Goal: Information Seeking & Learning: Learn about a topic

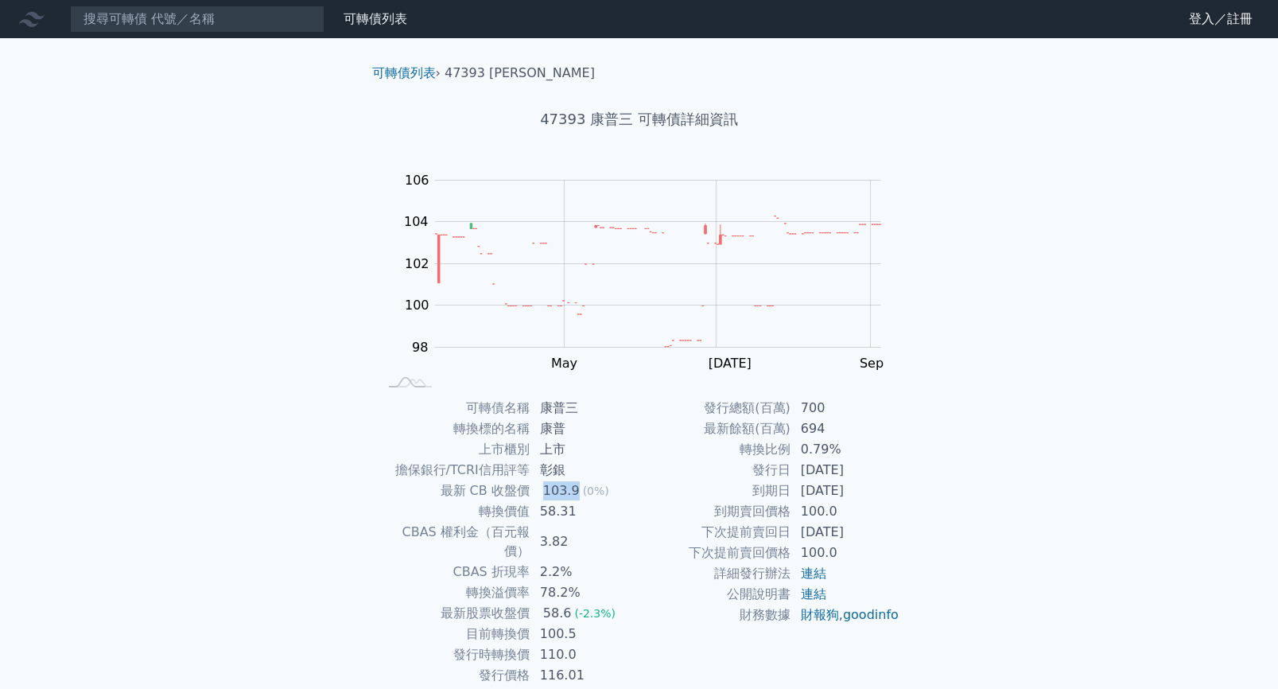
drag, startPoint x: 574, startPoint y: 494, endPoint x: 541, endPoint y: 492, distance: 33.4
click at [541, 492] on div "103.9" at bounding box center [561, 490] width 43 height 19
copy div "103.9"
drag, startPoint x: 540, startPoint y: 615, endPoint x: 584, endPoint y: 615, distance: 43.7
click at [584, 623] on td "100.5" at bounding box center [584, 633] width 109 height 21
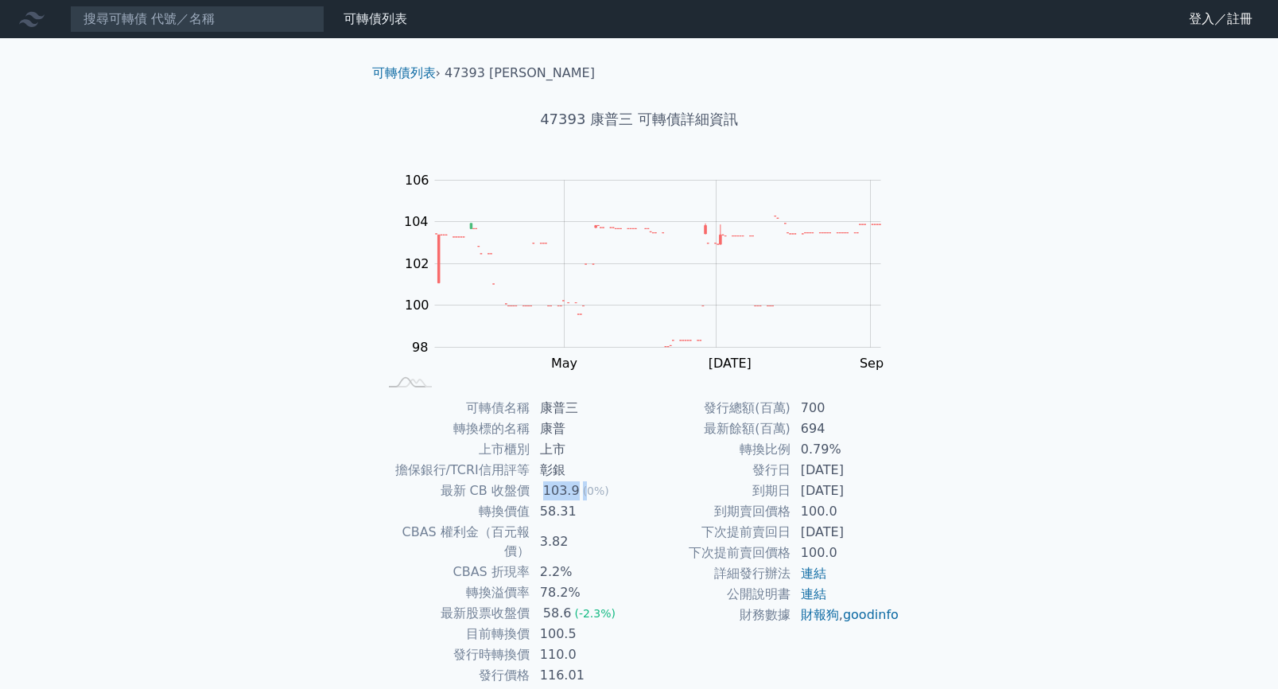
drag, startPoint x: 541, startPoint y: 494, endPoint x: 584, endPoint y: 493, distance: 42.9
click at [584, 493] on td "103.9 (0%)" at bounding box center [584, 490] width 109 height 21
click at [562, 491] on div "103.9" at bounding box center [561, 490] width 43 height 19
drag, startPoint x: 542, startPoint y: 488, endPoint x: 575, endPoint y: 488, distance: 32.6
click at [575, 488] on div "103.9" at bounding box center [561, 490] width 43 height 19
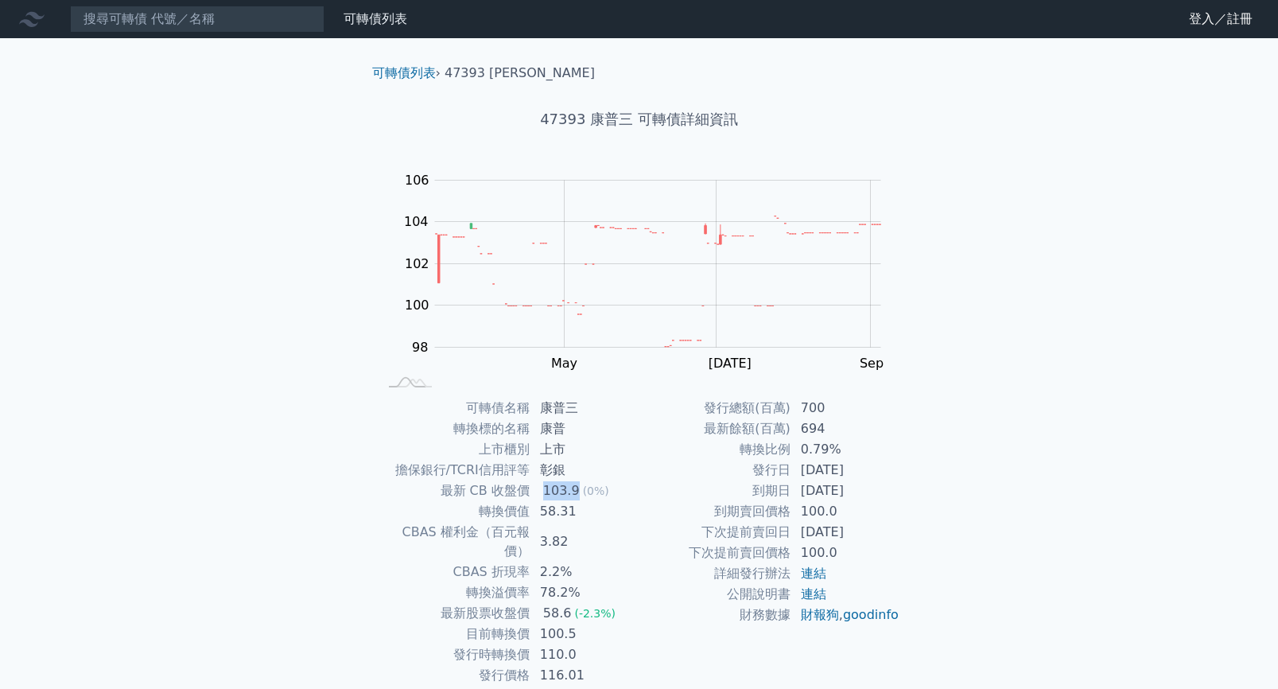
copy div "103.9"
click at [727, 486] on td "到期日" at bounding box center [715, 490] width 152 height 21
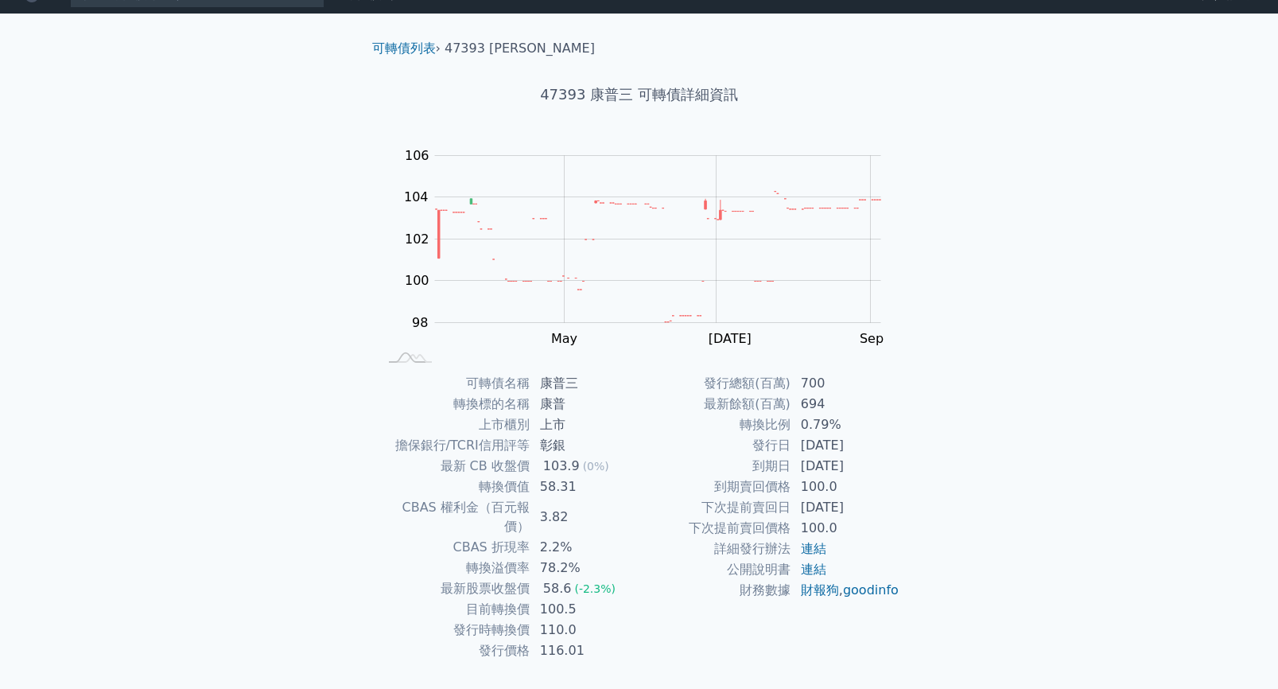
scroll to position [48, 0]
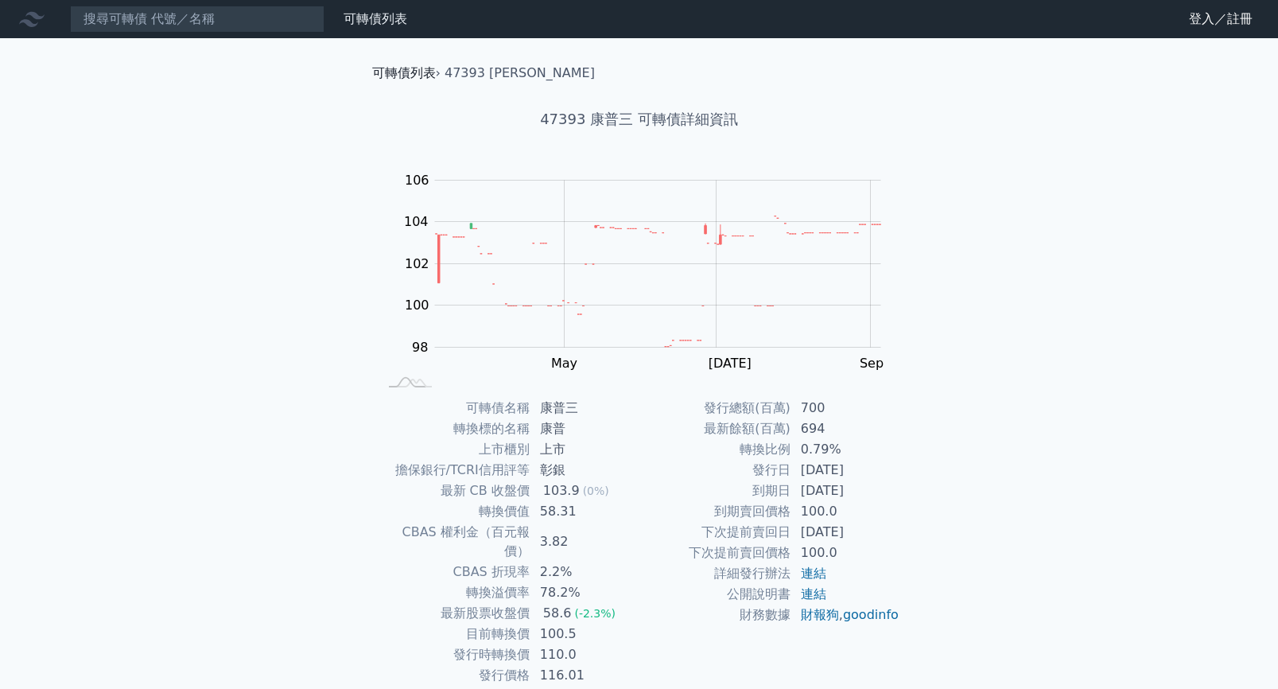
click at [407, 74] on link "可轉債列表" at bounding box center [404, 72] width 64 height 15
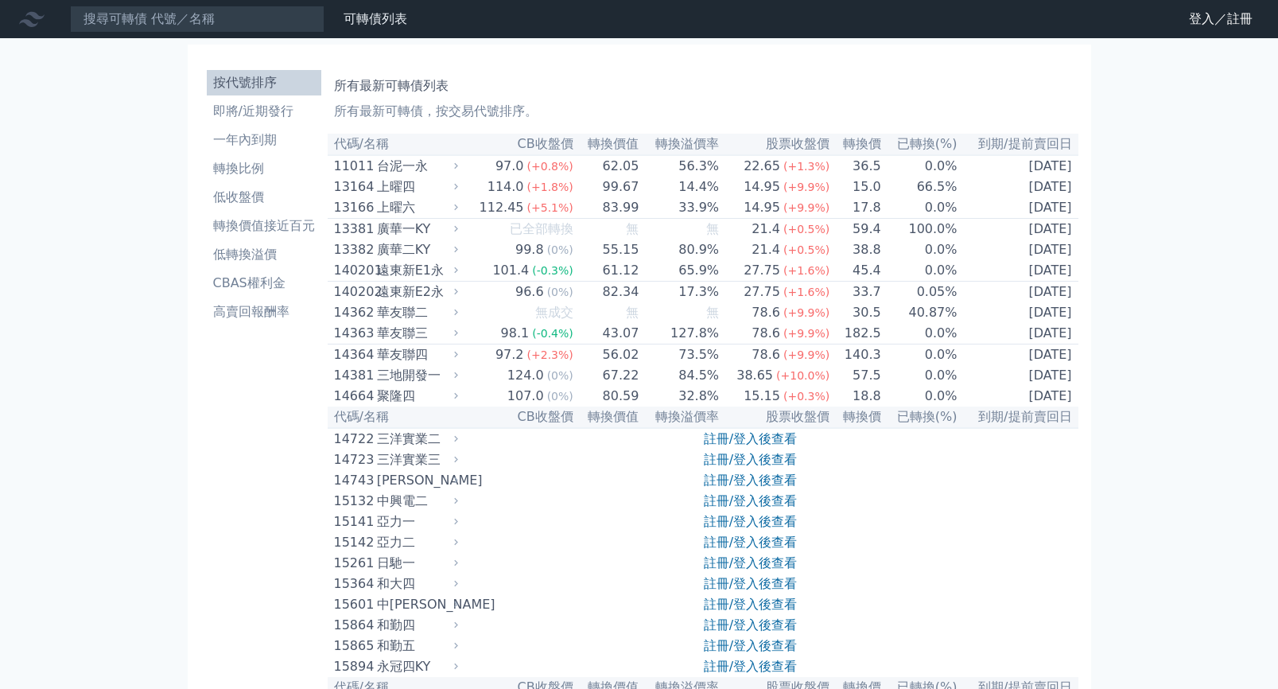
click at [385, 149] on th "代碼/名稱" at bounding box center [395, 144] width 135 height 21
click at [367, 25] on link "可轉債列表" at bounding box center [375, 18] width 64 height 15
click at [1205, 14] on link "登入／註冊" at bounding box center [1220, 18] width 89 height 25
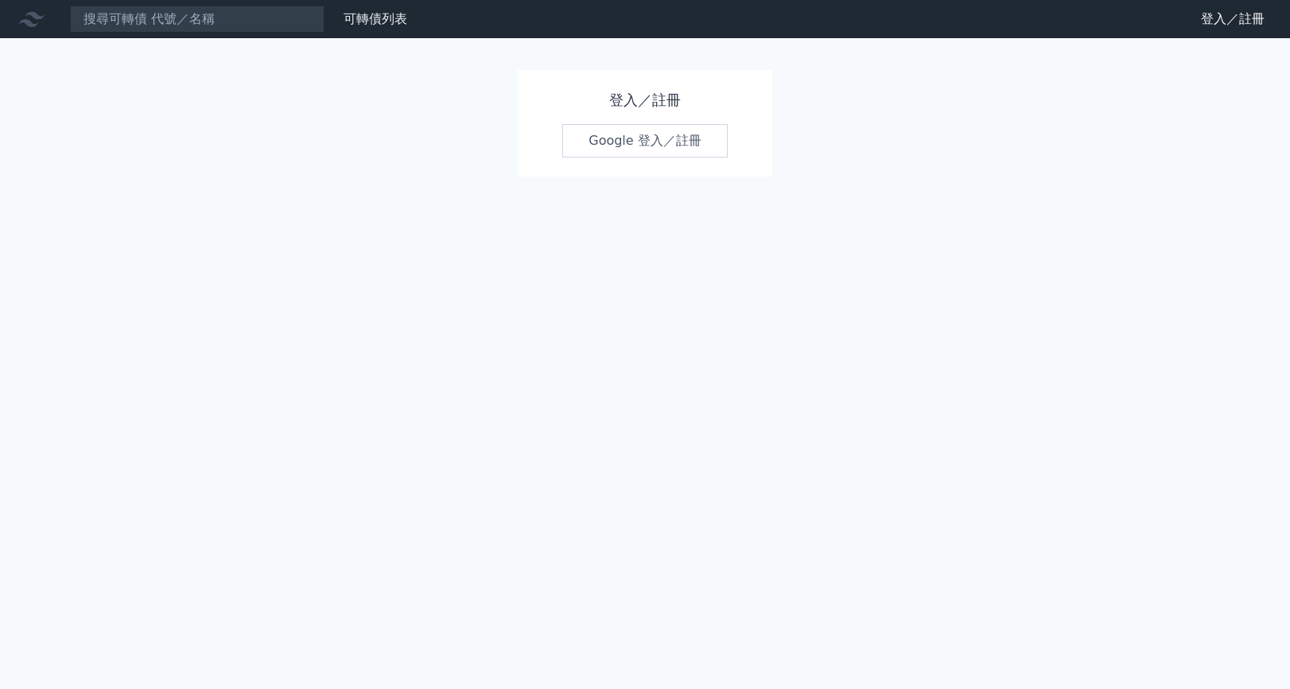
click at [628, 138] on link "Google 登入／註冊" at bounding box center [644, 140] width 165 height 33
